Goal: Transaction & Acquisition: Download file/media

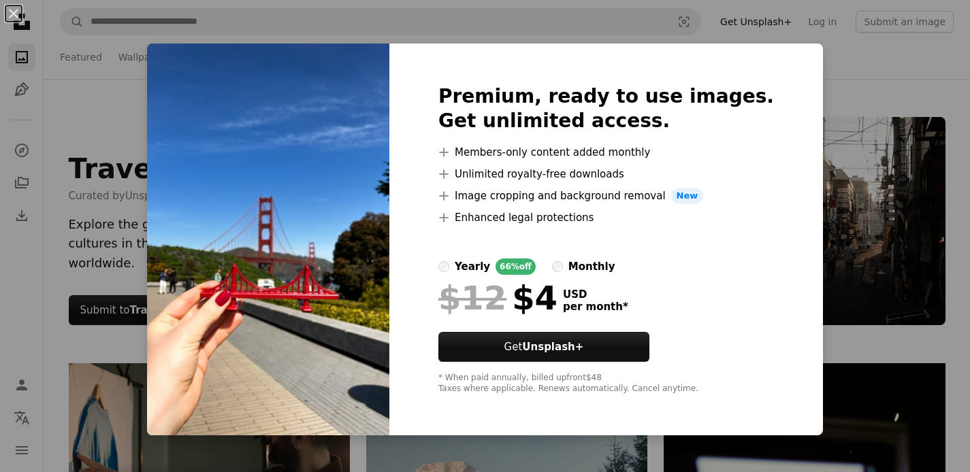
scroll to position [1765, 0]
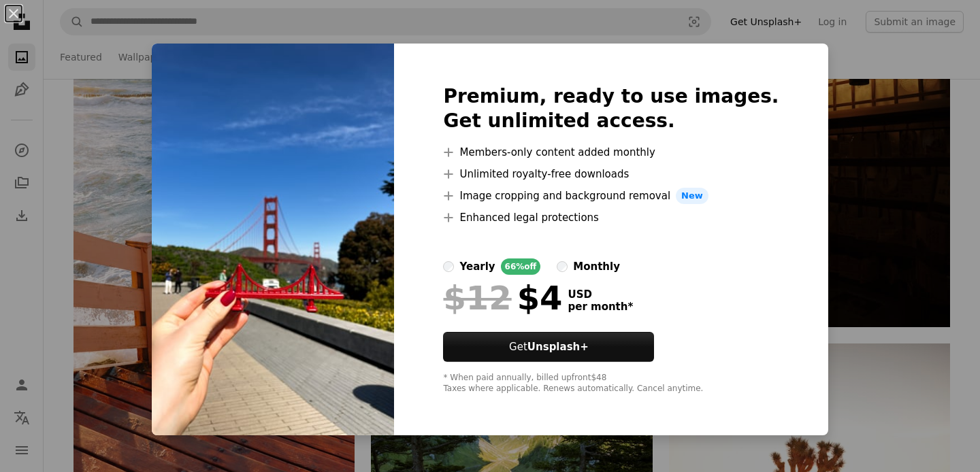
click at [814, 161] on div "An X shape Premium, ready to use images. Get unlimited access. A plus sign Memb…" at bounding box center [490, 236] width 980 height 472
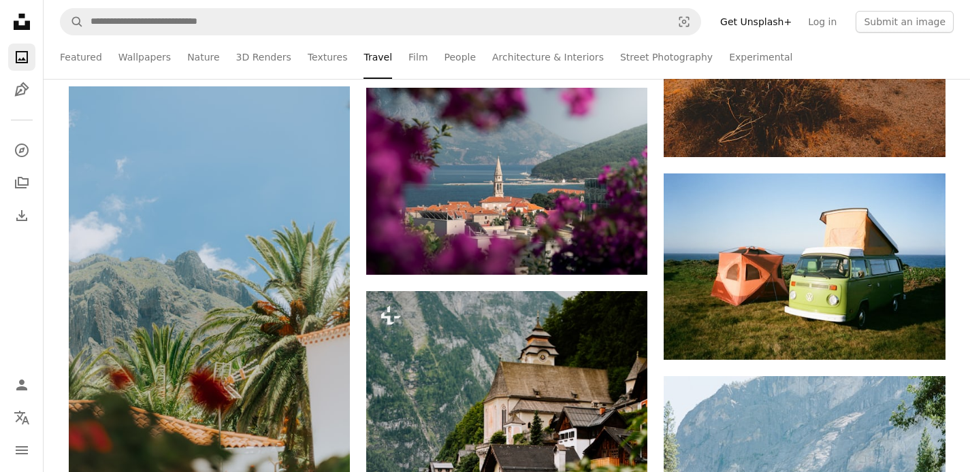
scroll to position [2376, 0]
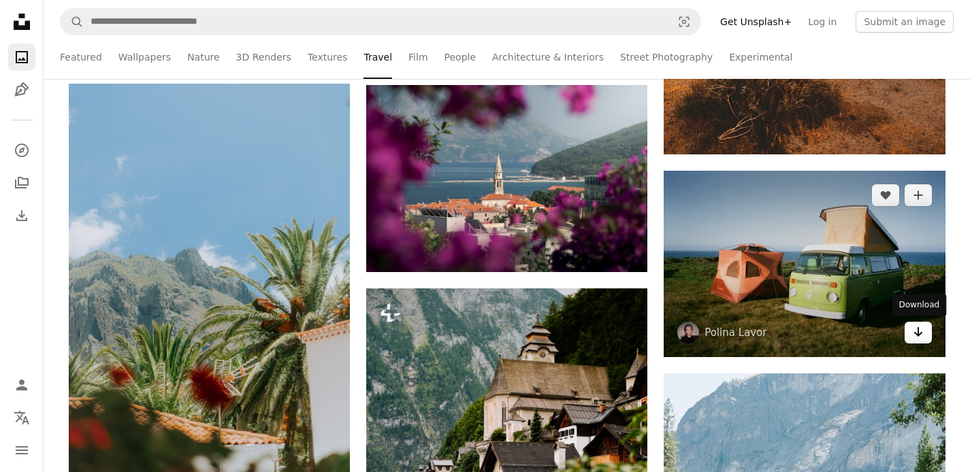
click at [912, 333] on icon "Arrow pointing down" at bounding box center [917, 332] width 11 height 16
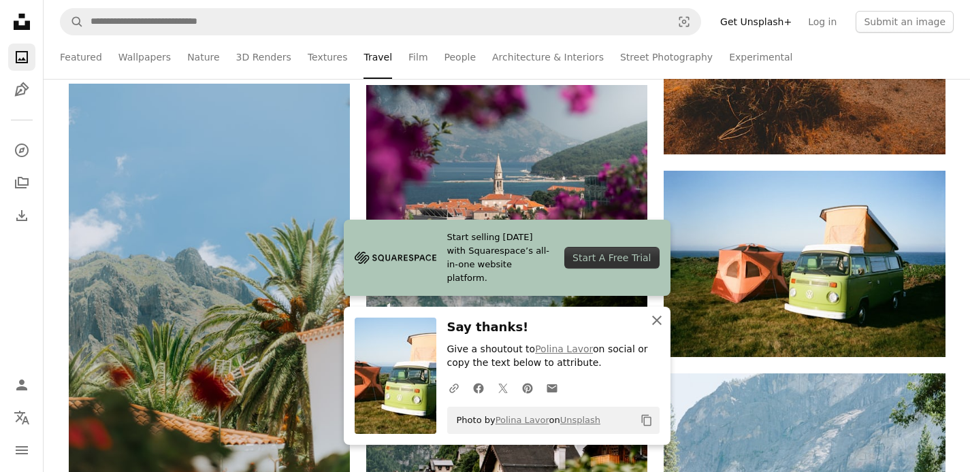
click at [661, 322] on icon "An X shape" at bounding box center [656, 320] width 16 height 16
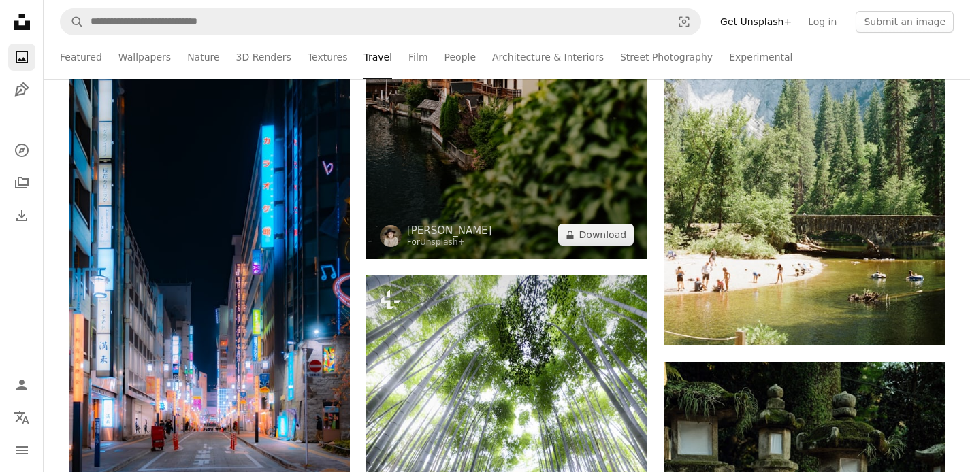
scroll to position [2864, 0]
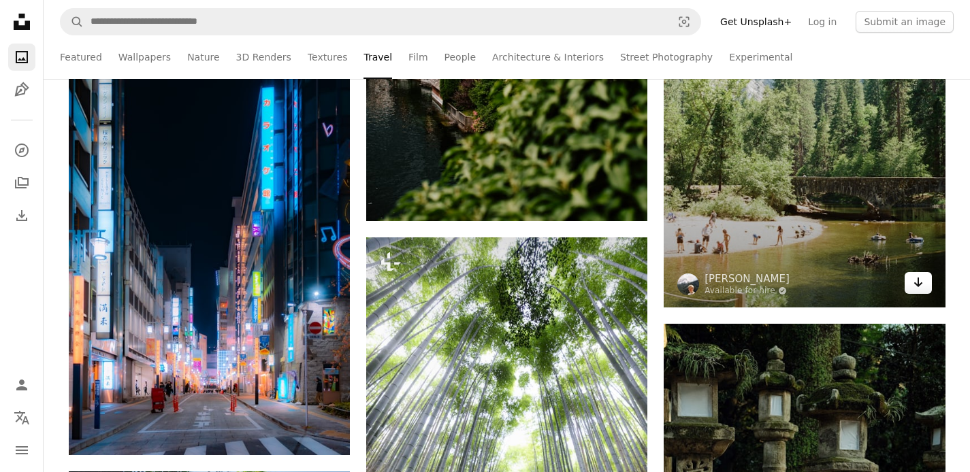
click at [918, 288] on icon "Arrow pointing down" at bounding box center [917, 282] width 11 height 16
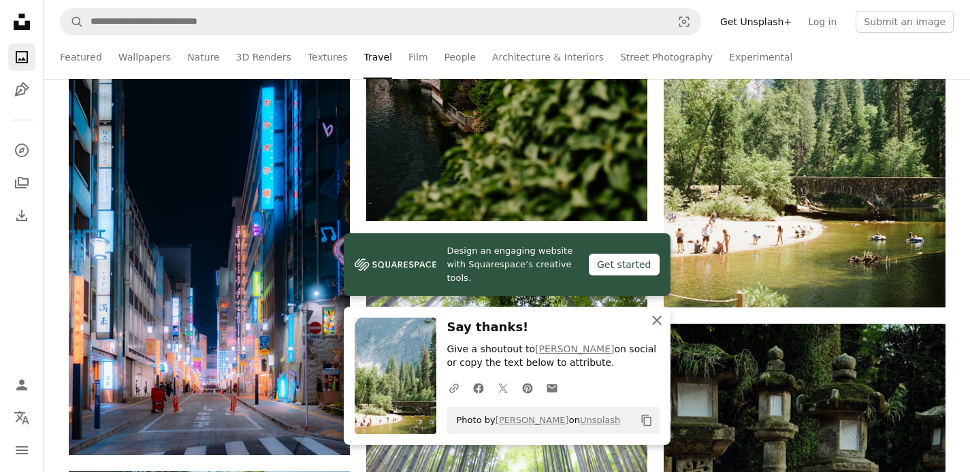
click at [655, 325] on icon "An X shape" at bounding box center [656, 320] width 16 height 16
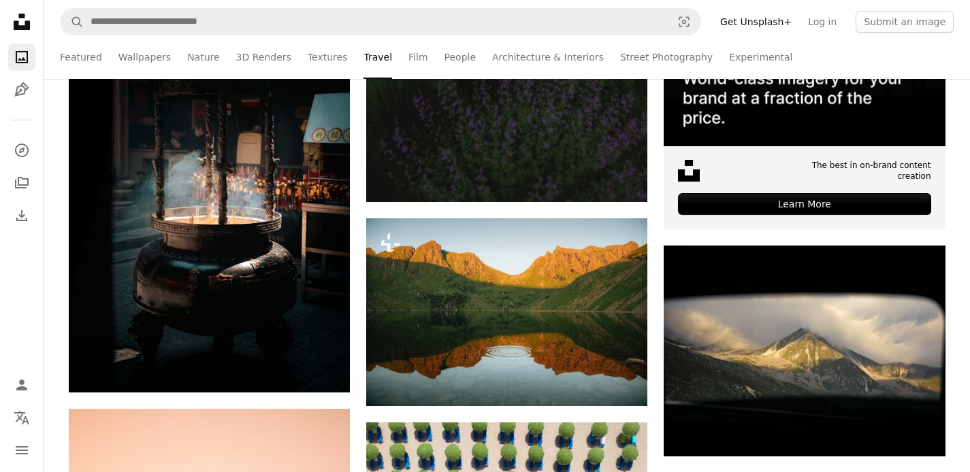
scroll to position [5468, 0]
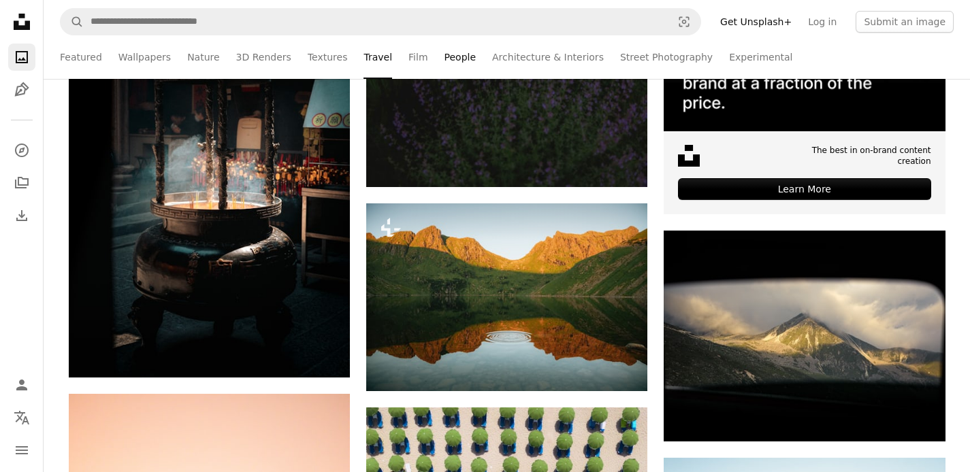
click at [454, 61] on link "People" at bounding box center [460, 57] width 32 height 44
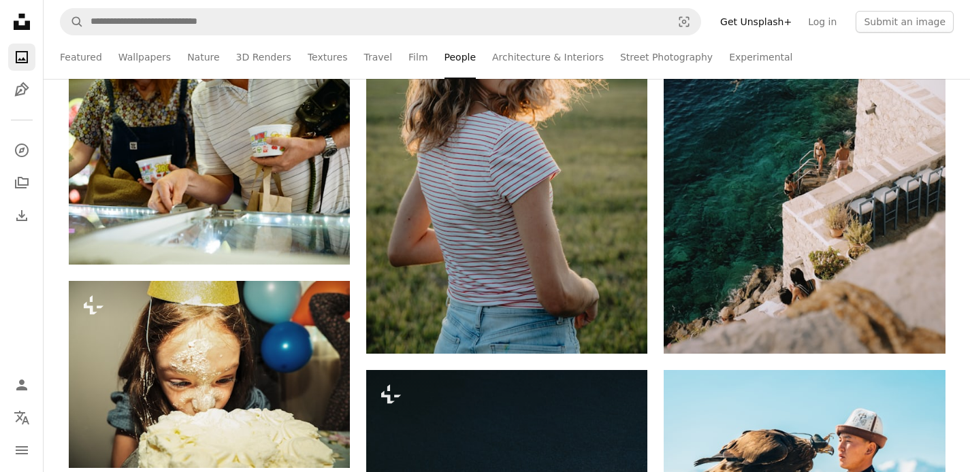
scroll to position [888, 0]
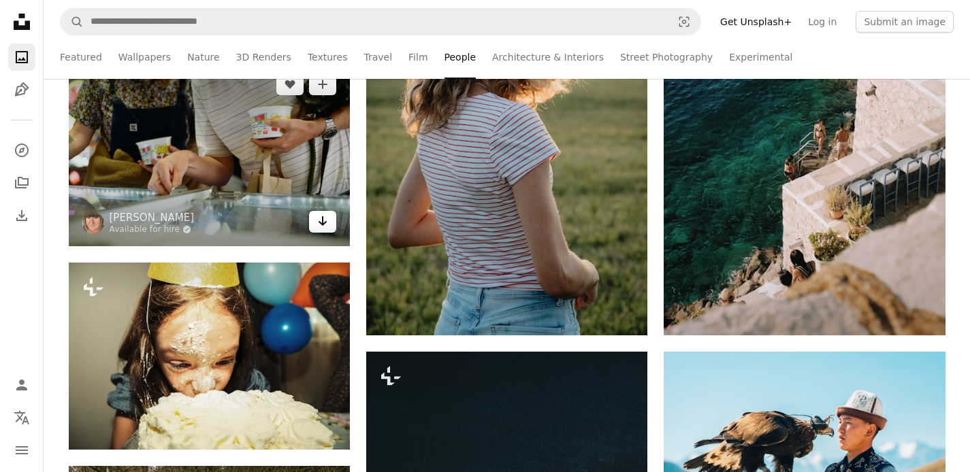
click at [315, 227] on link "Arrow pointing down" at bounding box center [322, 222] width 27 height 22
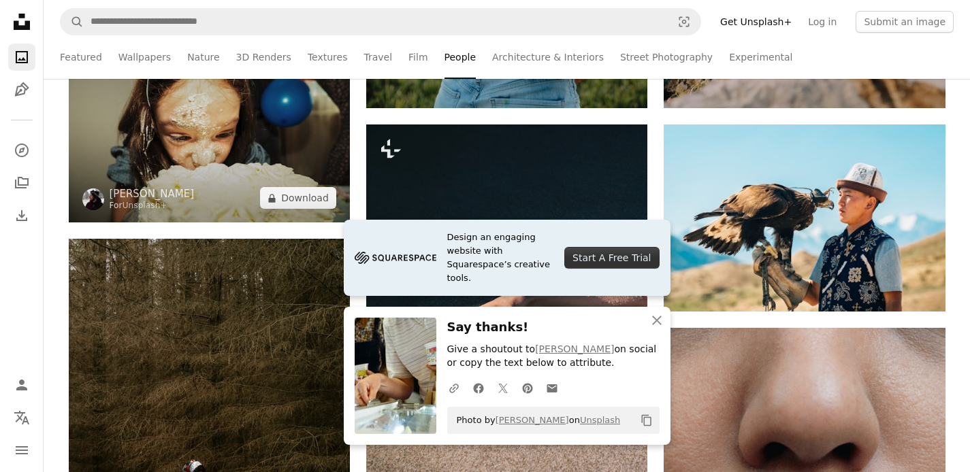
scroll to position [1161, 0]
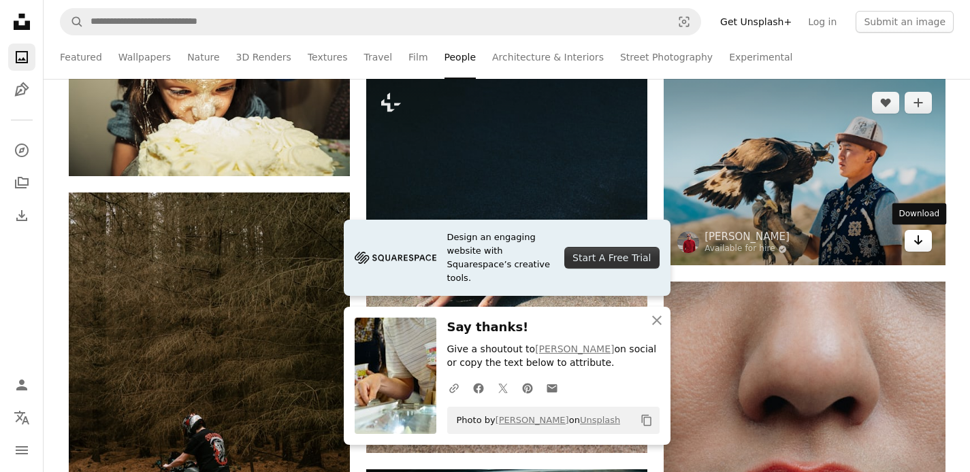
click at [928, 248] on link "Arrow pointing down" at bounding box center [917, 241] width 27 height 22
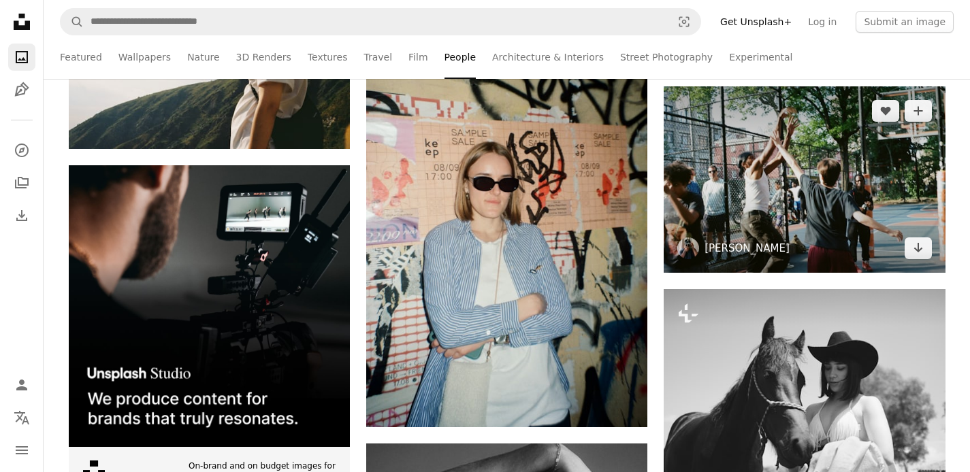
scroll to position [3313, 0]
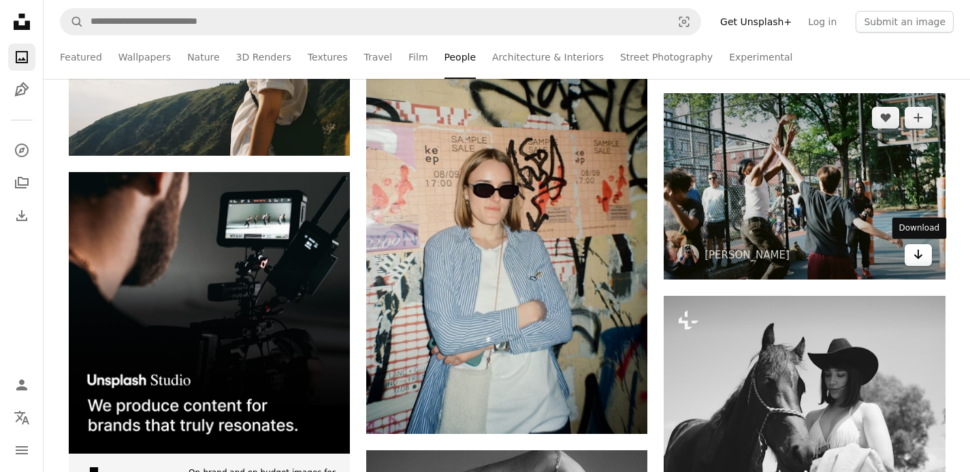
click at [921, 263] on link "Arrow pointing down" at bounding box center [917, 255] width 27 height 22
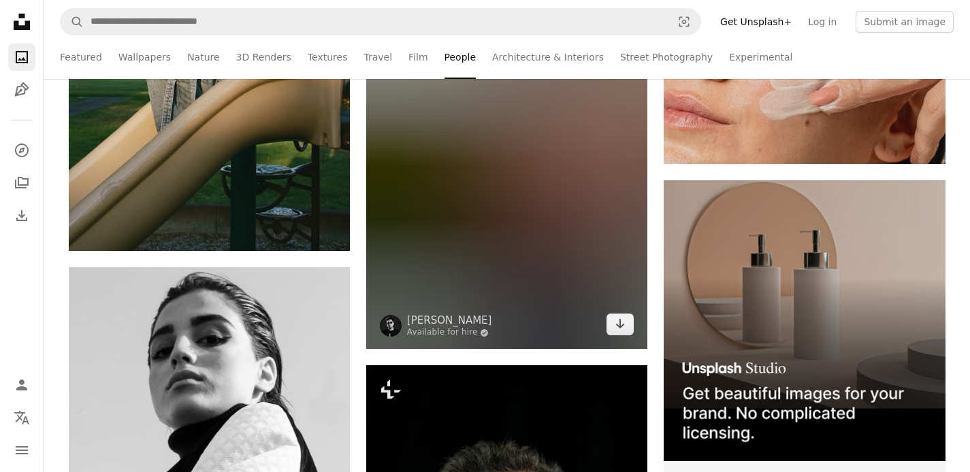
scroll to position [4480, 0]
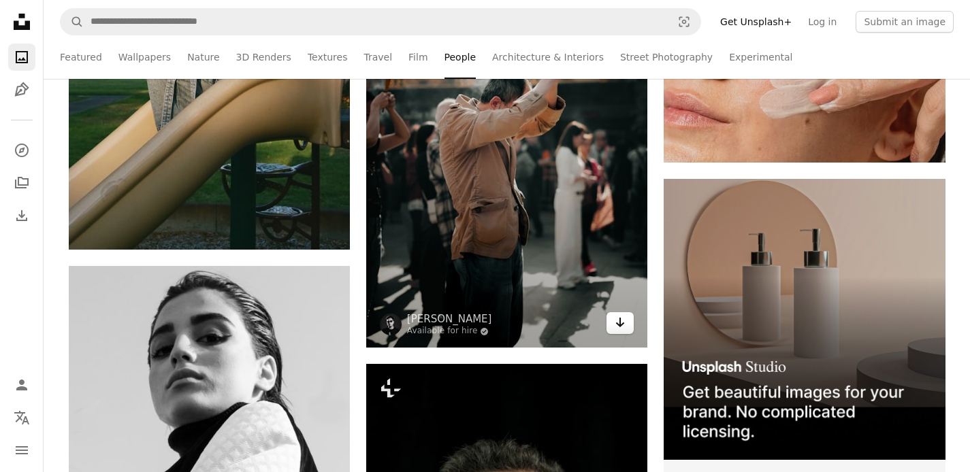
click at [621, 329] on icon "Arrow pointing down" at bounding box center [619, 322] width 11 height 16
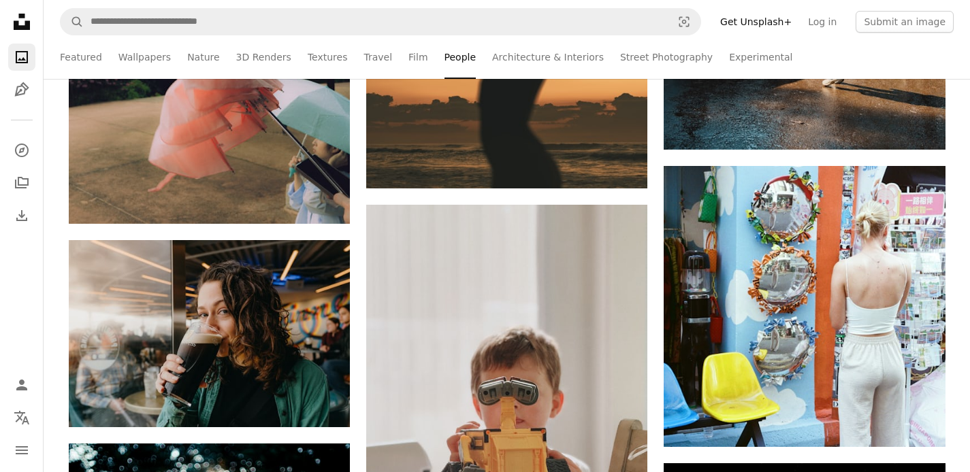
scroll to position [5623, 0]
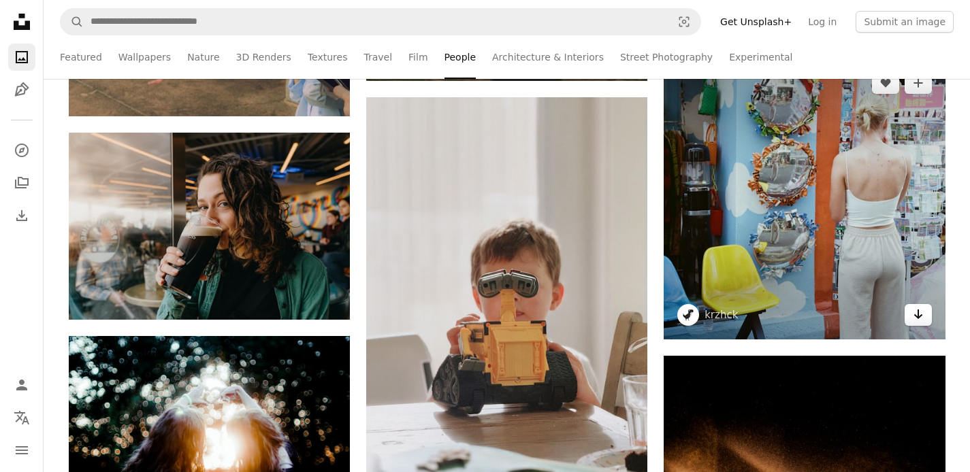
click at [908, 312] on link "Arrow pointing down" at bounding box center [917, 315] width 27 height 22
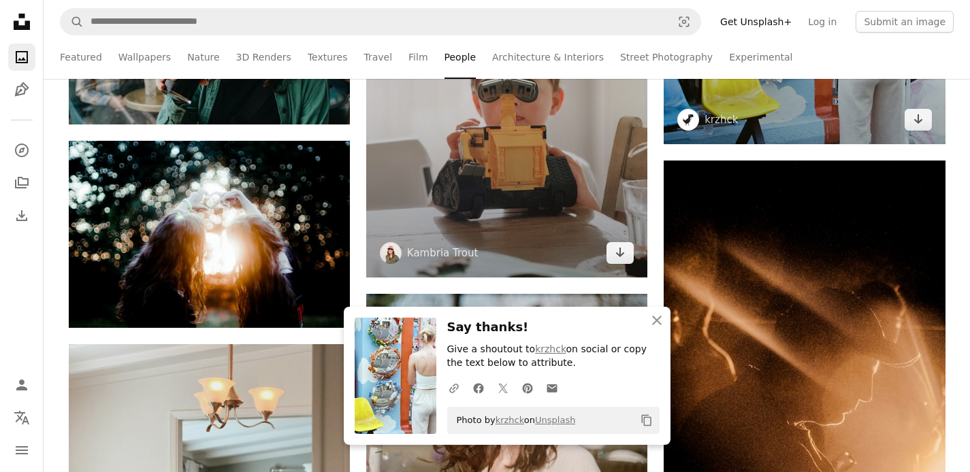
scroll to position [5889, 0]
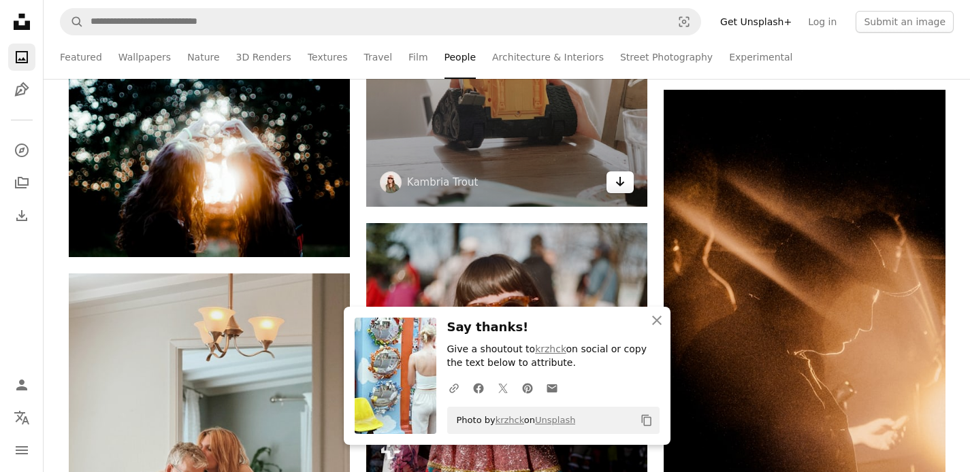
click at [615, 181] on icon "Arrow pointing down" at bounding box center [619, 181] width 11 height 16
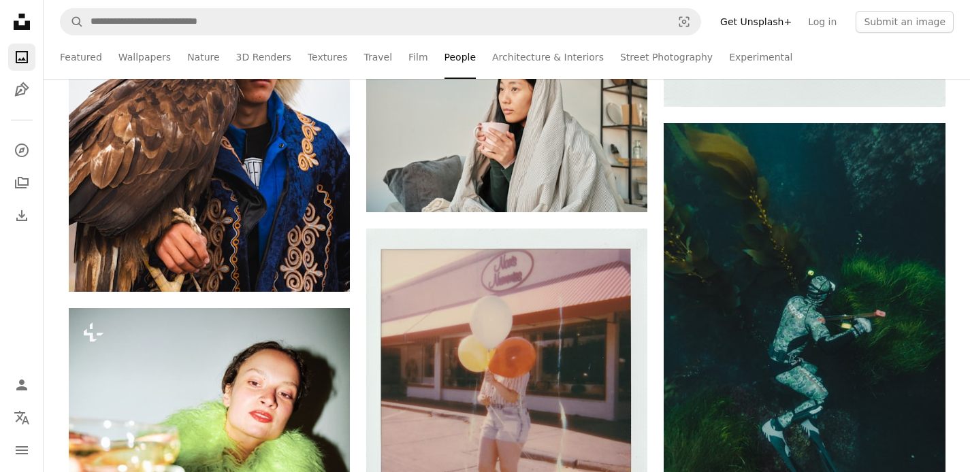
scroll to position [7690, 0]
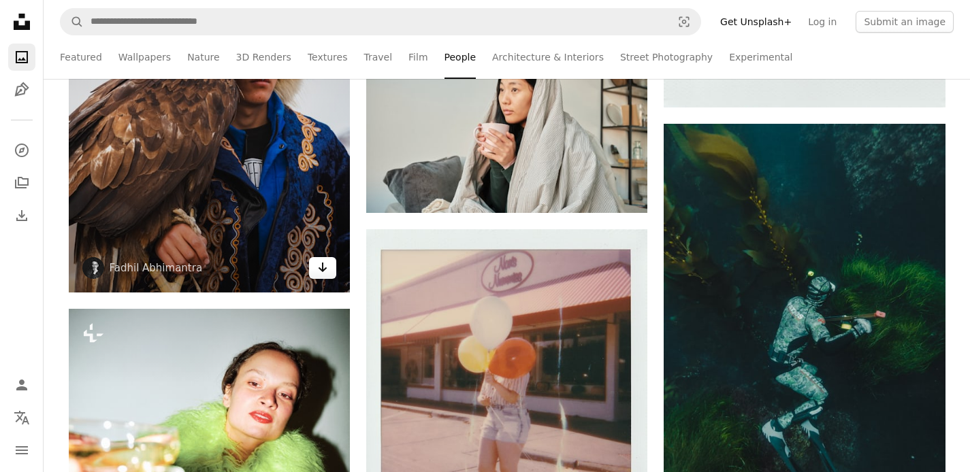
click at [327, 275] on icon "Arrow pointing down" at bounding box center [322, 267] width 11 height 16
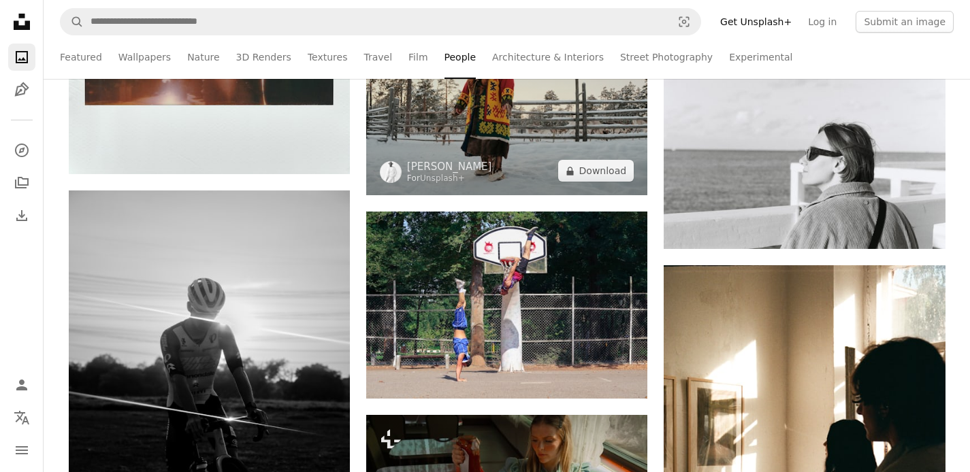
scroll to position [11923, 0]
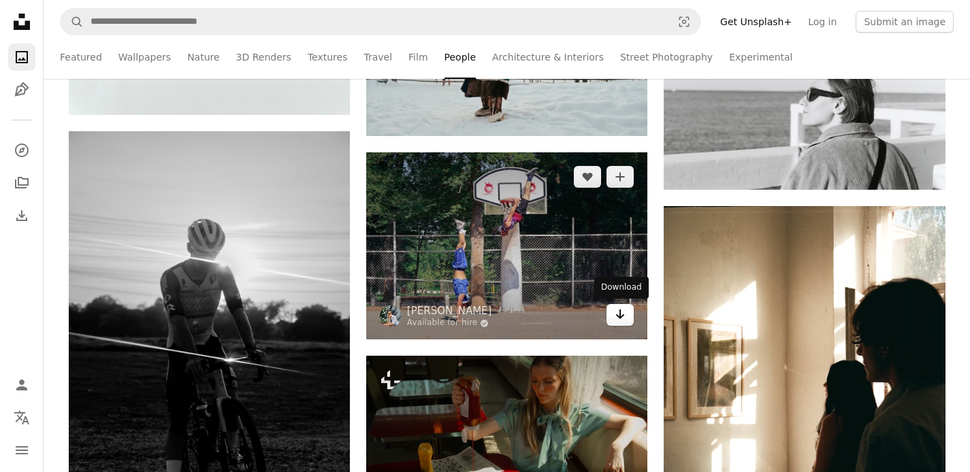
click at [620, 316] on icon "Download" at bounding box center [620, 315] width 9 height 10
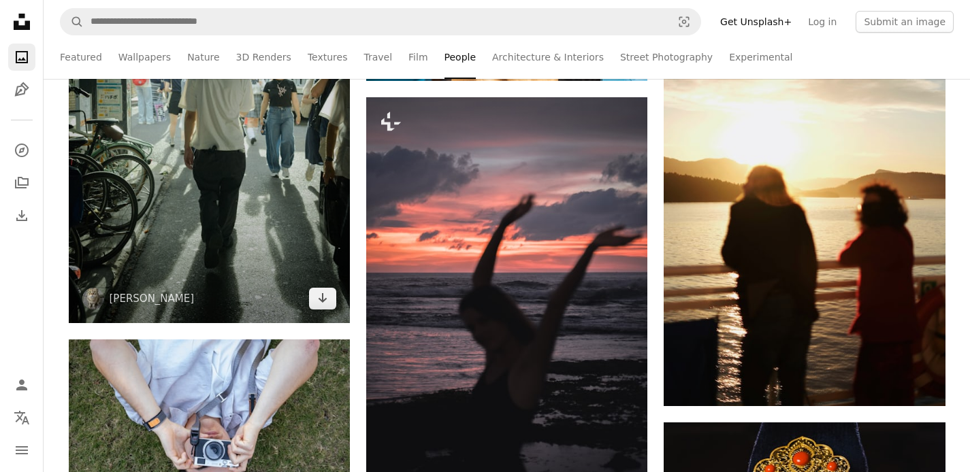
scroll to position [12810, 0]
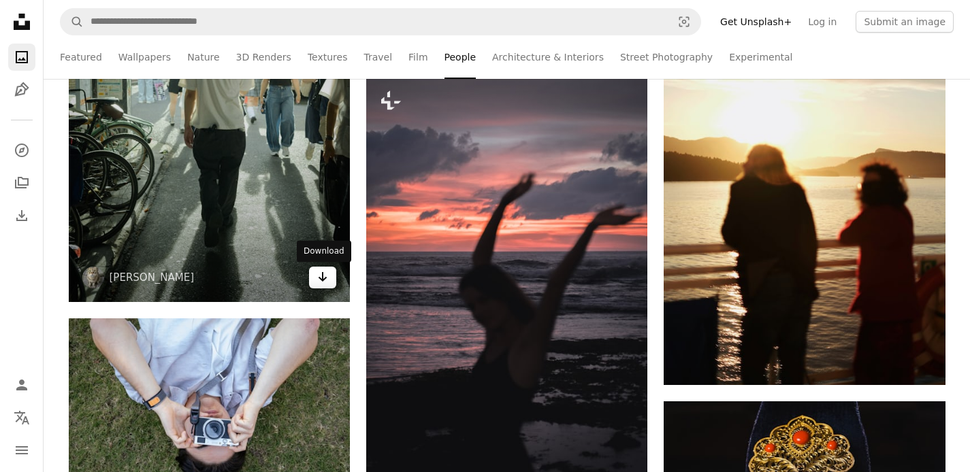
click at [320, 282] on icon "Arrow pointing down" at bounding box center [322, 277] width 11 height 16
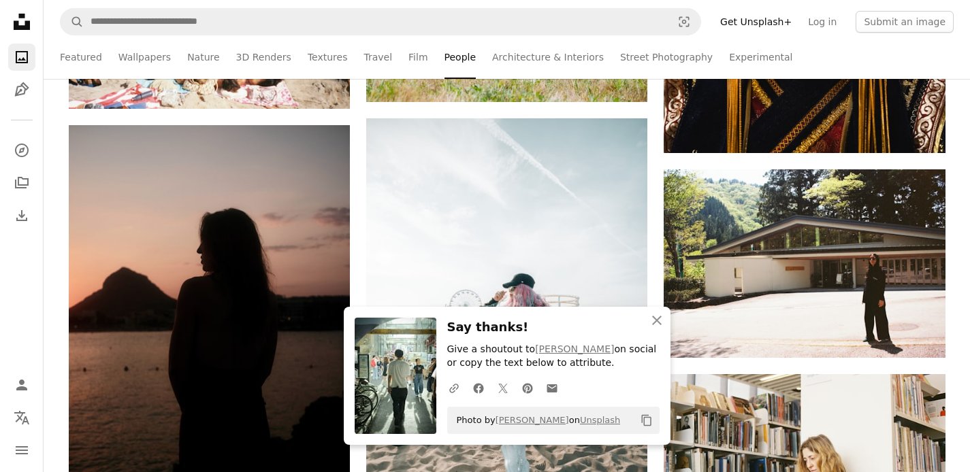
scroll to position [13436, 0]
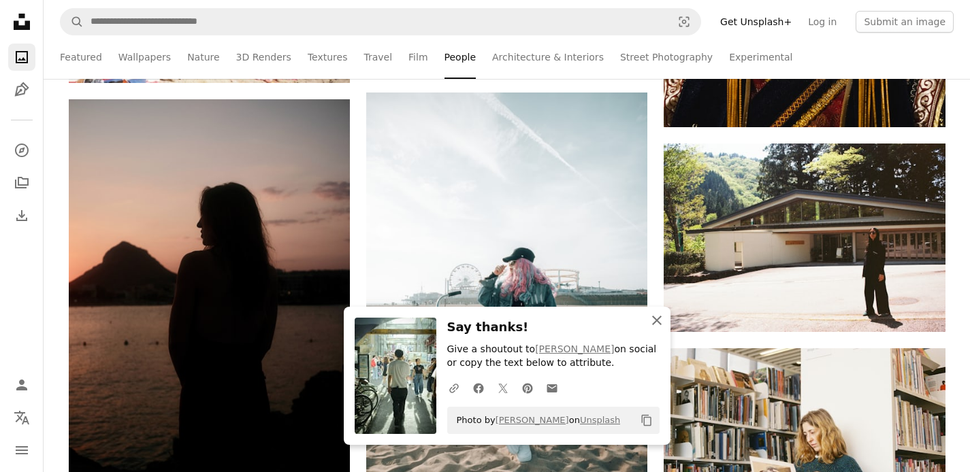
click at [652, 320] on icon "An X shape" at bounding box center [656, 320] width 16 height 16
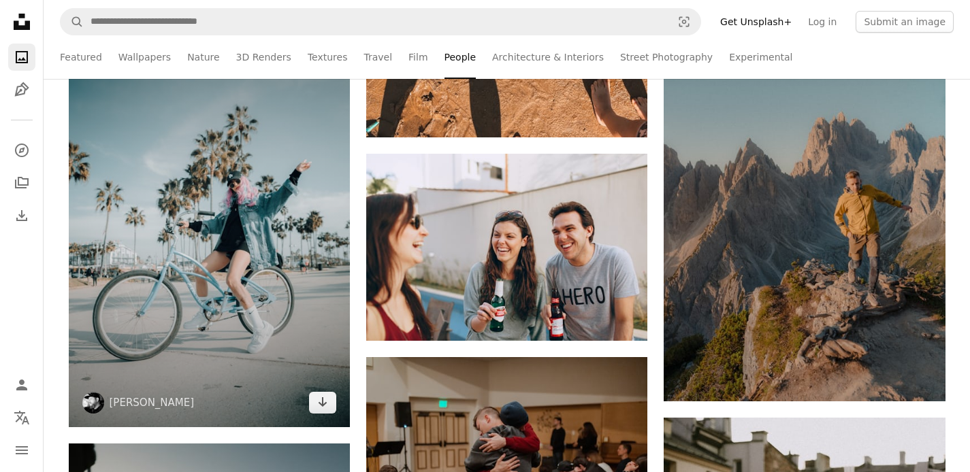
scroll to position [14621, 0]
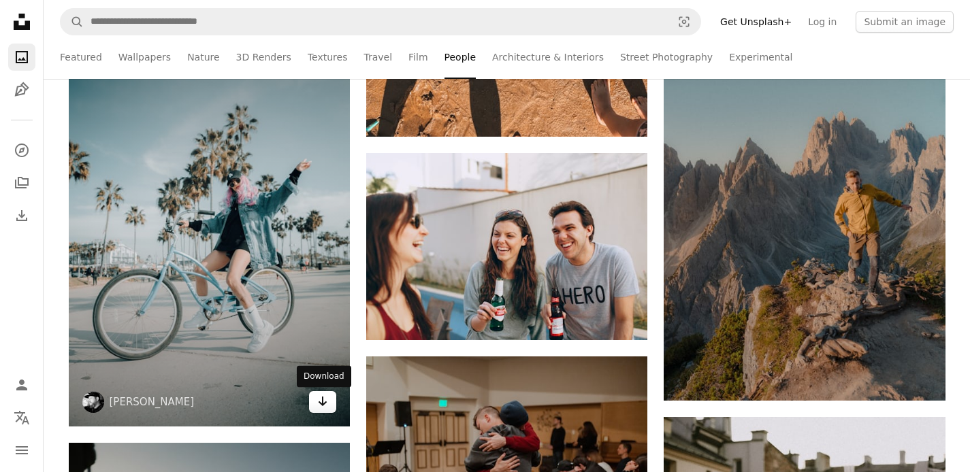
click at [318, 406] on icon "Arrow pointing down" at bounding box center [322, 401] width 11 height 16
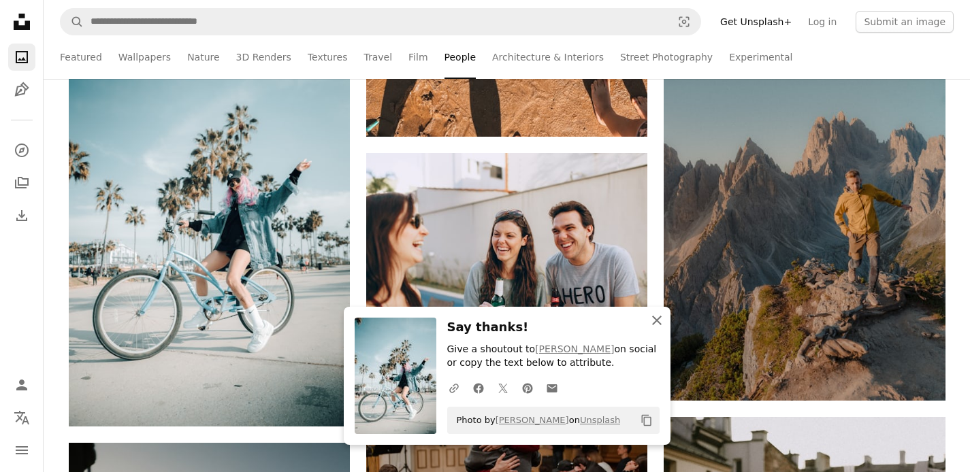
click at [655, 314] on icon "An X shape" at bounding box center [656, 320] width 16 height 16
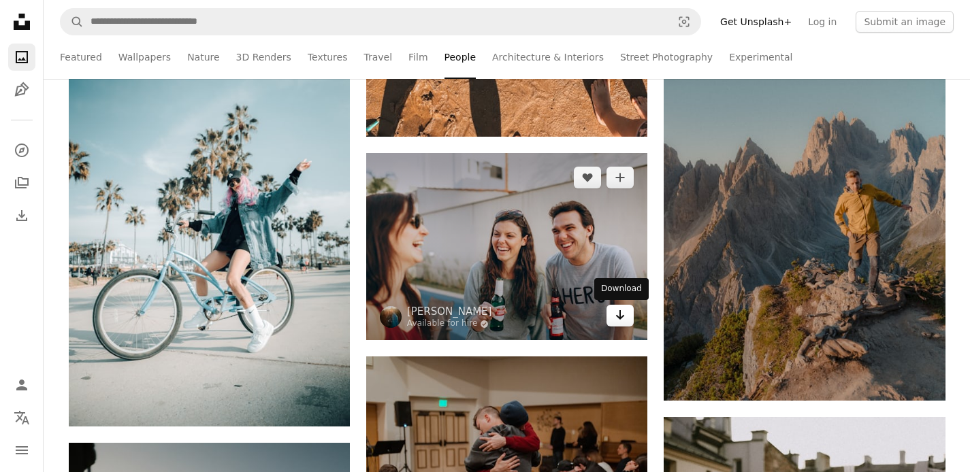
click at [625, 317] on icon "Arrow pointing down" at bounding box center [619, 315] width 11 height 16
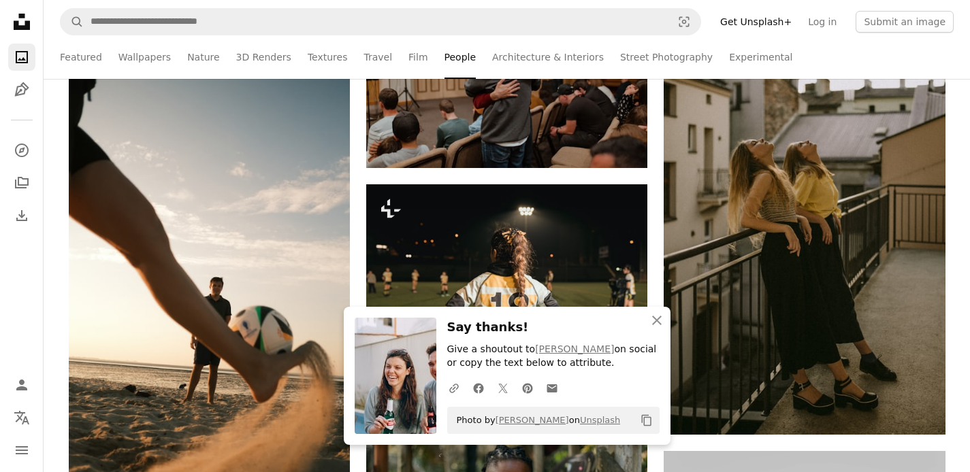
scroll to position [15000, 0]
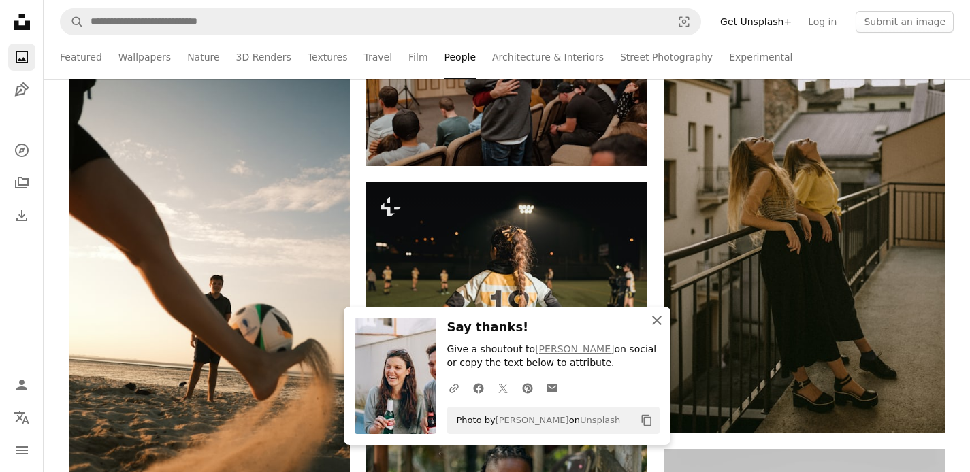
click at [654, 314] on icon "An X shape" at bounding box center [656, 320] width 16 height 16
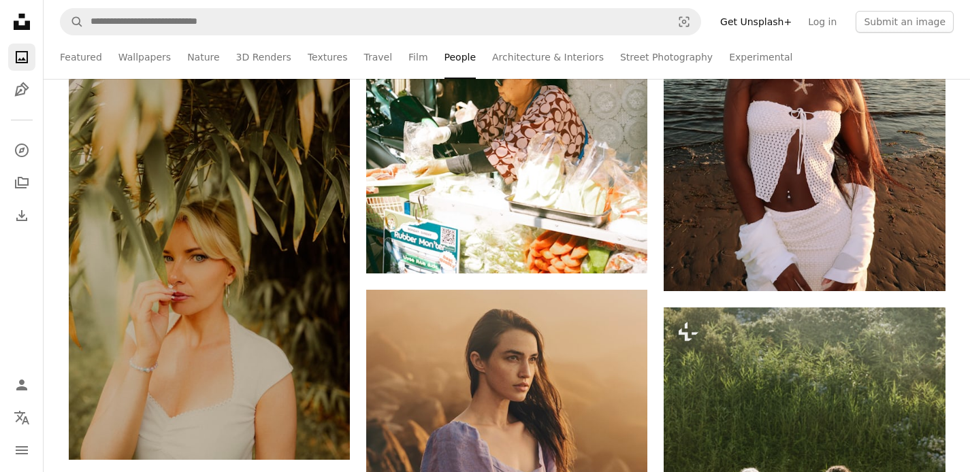
scroll to position [17936, 0]
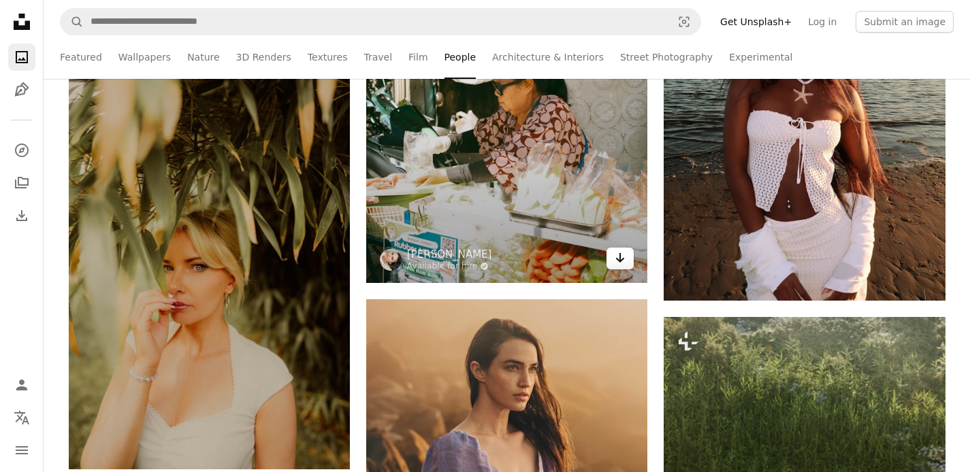
click at [617, 267] on link "Arrow pointing down" at bounding box center [619, 259] width 27 height 22
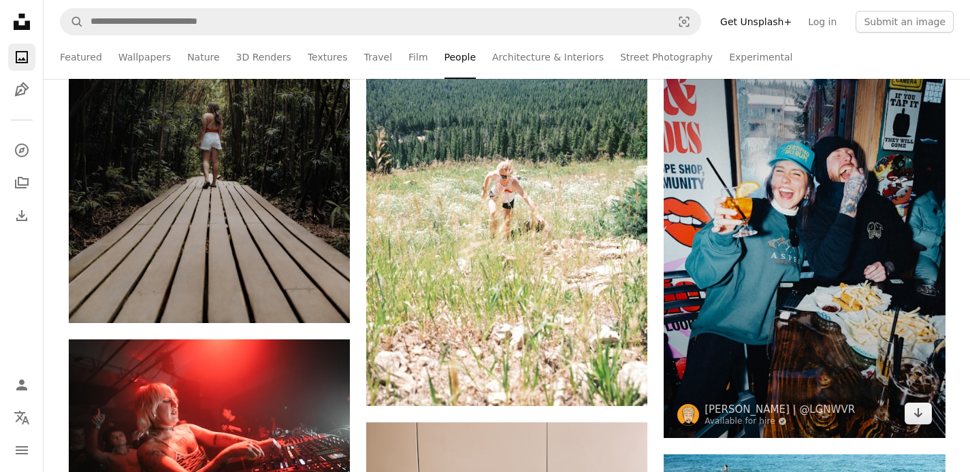
scroll to position [20520, 0]
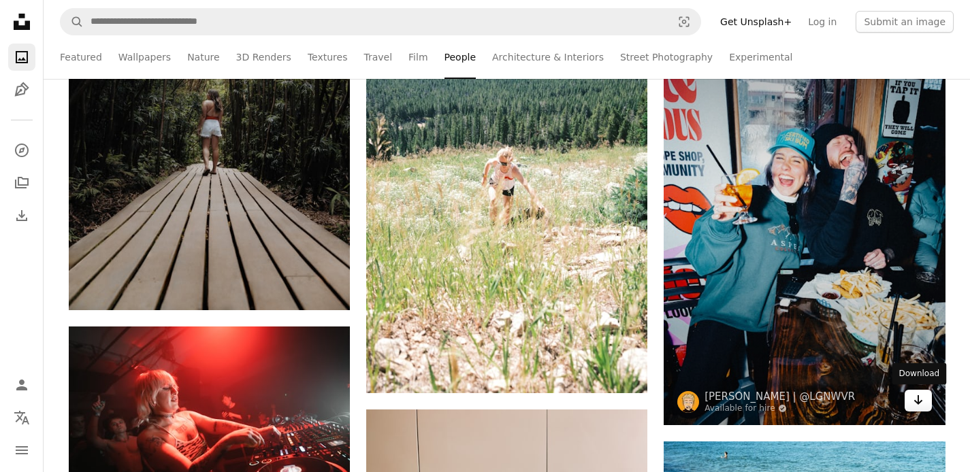
click at [908, 398] on link "Arrow pointing down" at bounding box center [917, 401] width 27 height 22
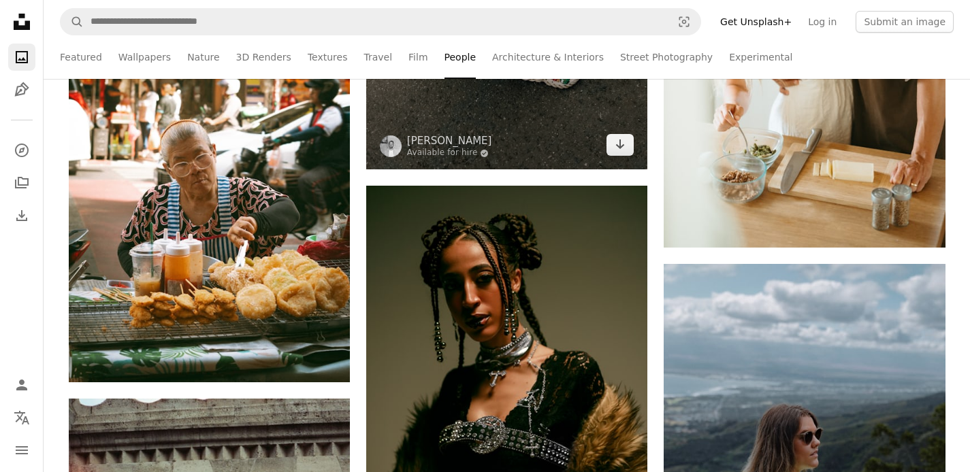
scroll to position [21748, 0]
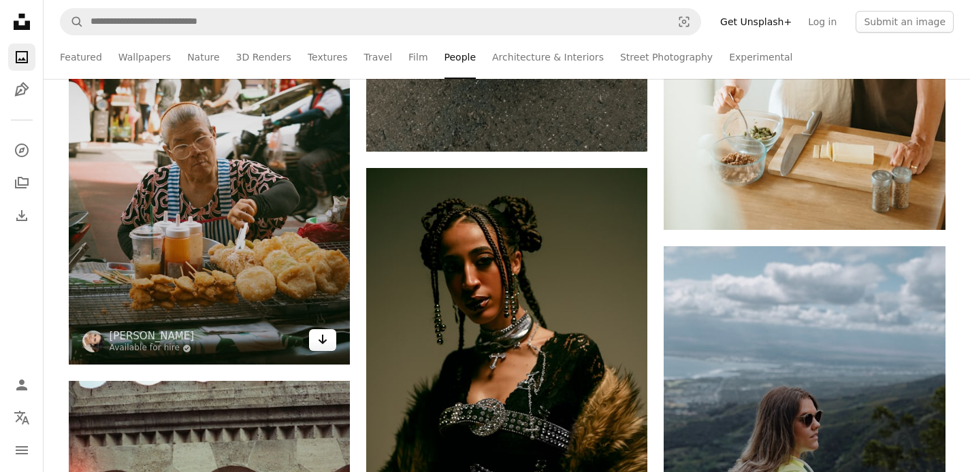
click at [329, 347] on link "Arrow pointing down" at bounding box center [322, 340] width 27 height 22
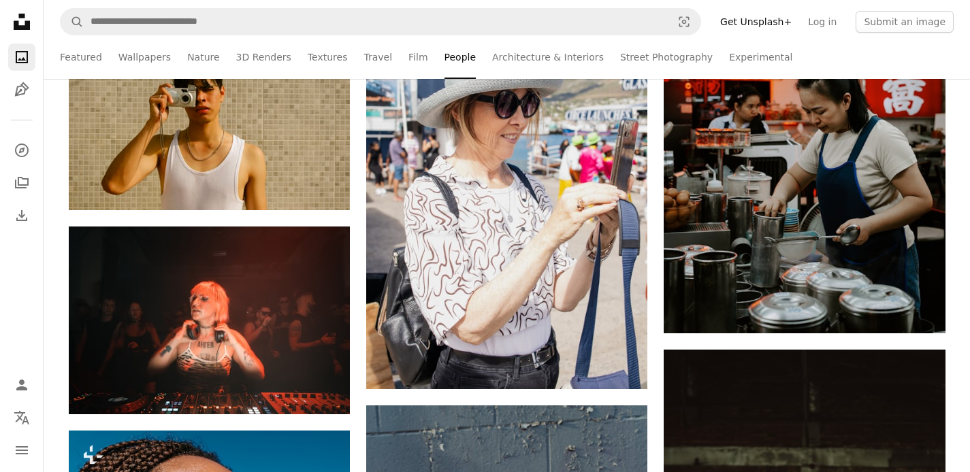
scroll to position [22529, 0]
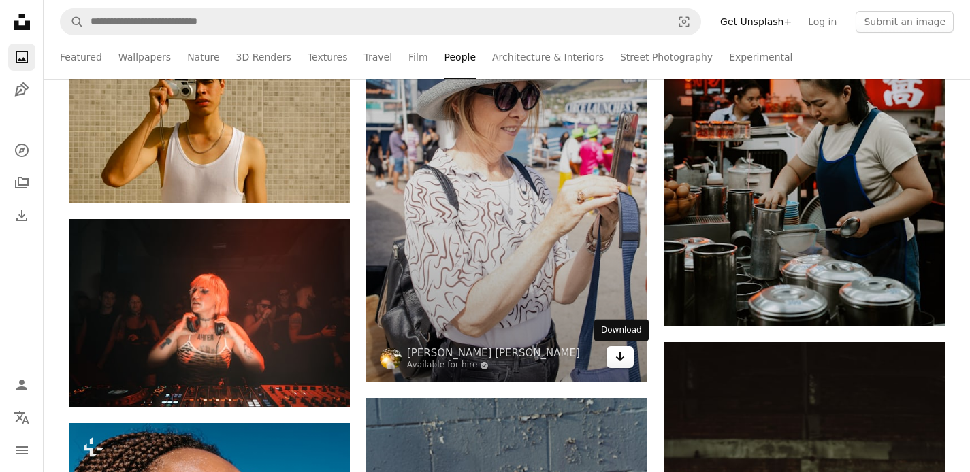
click at [621, 355] on icon "Arrow pointing down" at bounding box center [619, 356] width 11 height 16
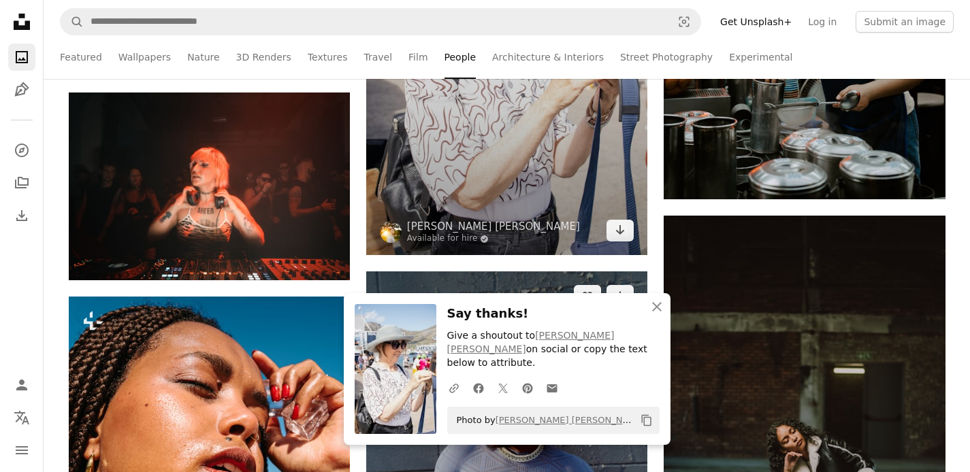
scroll to position [22665, 0]
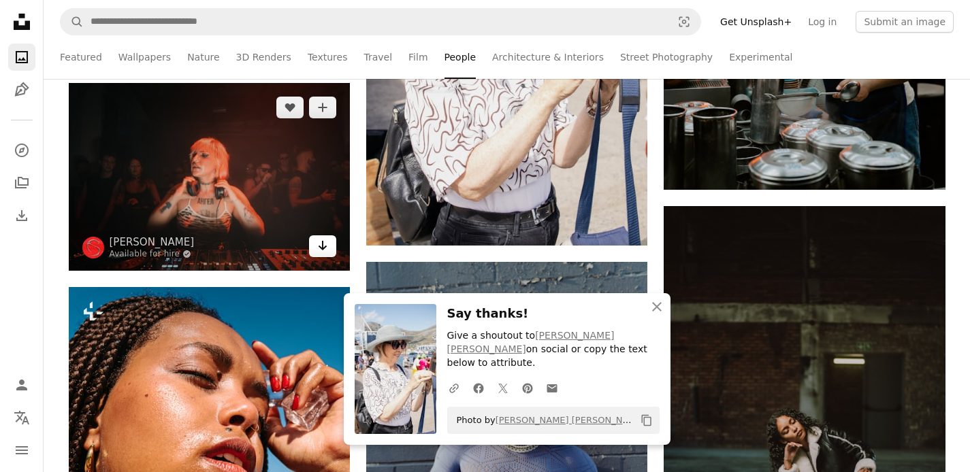
click at [323, 252] on icon "Arrow pointing down" at bounding box center [322, 245] width 11 height 16
